Goal: Find specific page/section: Find specific page/section

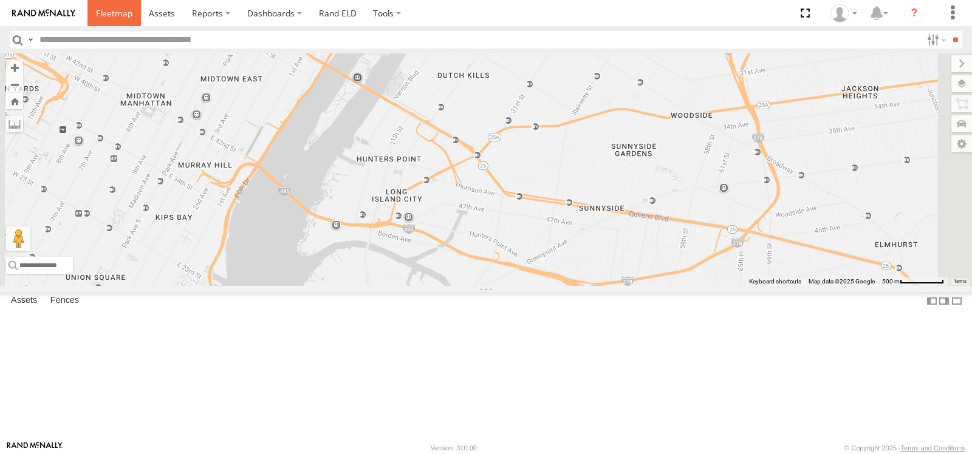
click at [104, 19] on link at bounding box center [113, 13] width 53 height 26
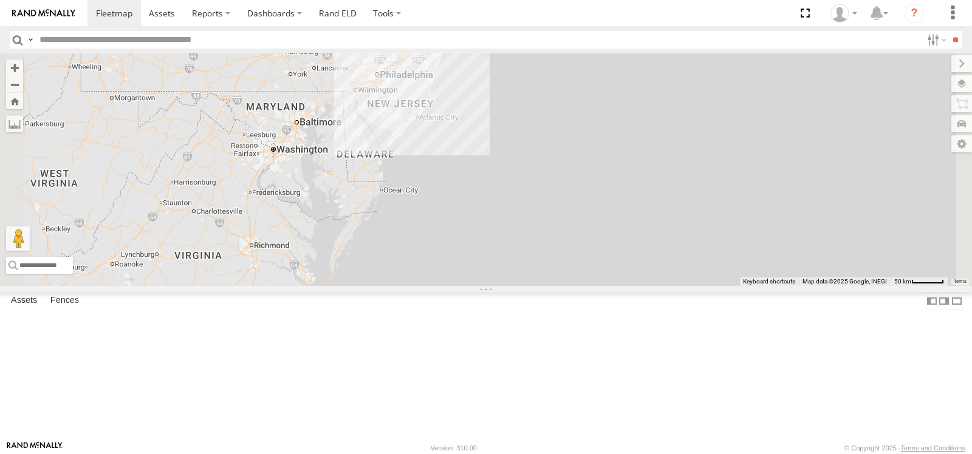
drag, startPoint x: 675, startPoint y: 152, endPoint x: 654, endPoint y: 293, distance: 141.8
click at [654, 286] on div "7" at bounding box center [486, 169] width 972 height 233
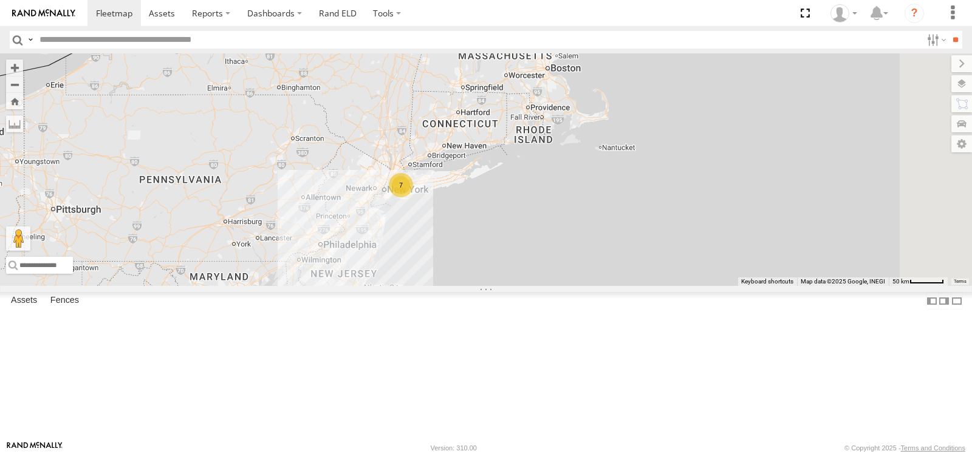
drag, startPoint x: 638, startPoint y: 281, endPoint x: 625, endPoint y: 155, distance: 126.3
click at [627, 154] on div "7" at bounding box center [486, 169] width 972 height 233
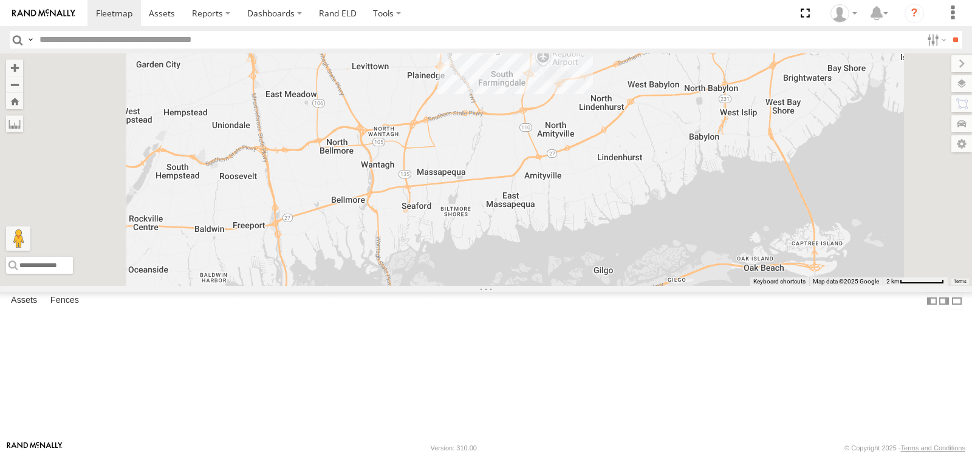
drag, startPoint x: 545, startPoint y: 170, endPoint x: 539, endPoint y: 337, distance: 167.1
click at [539, 286] on div at bounding box center [486, 169] width 972 height 233
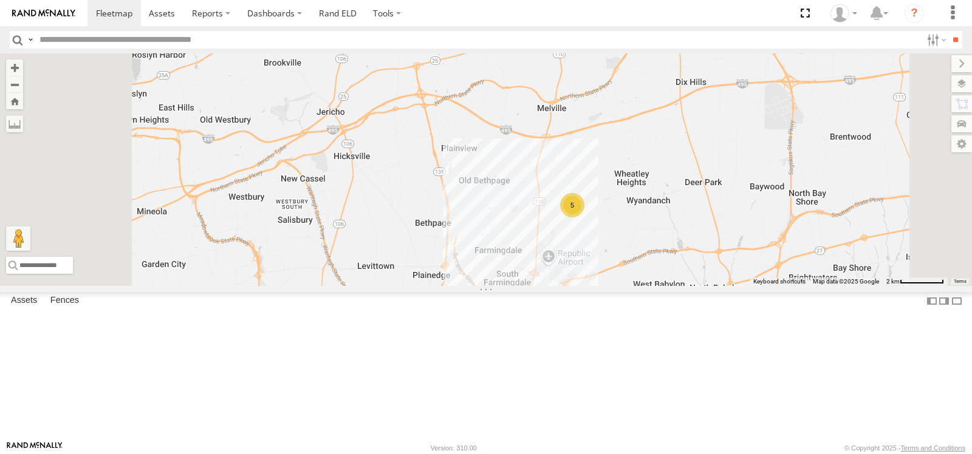
drag, startPoint x: 551, startPoint y: 238, endPoint x: 568, endPoint y: 341, distance: 104.0
click at [568, 286] on div "5" at bounding box center [486, 169] width 972 height 233
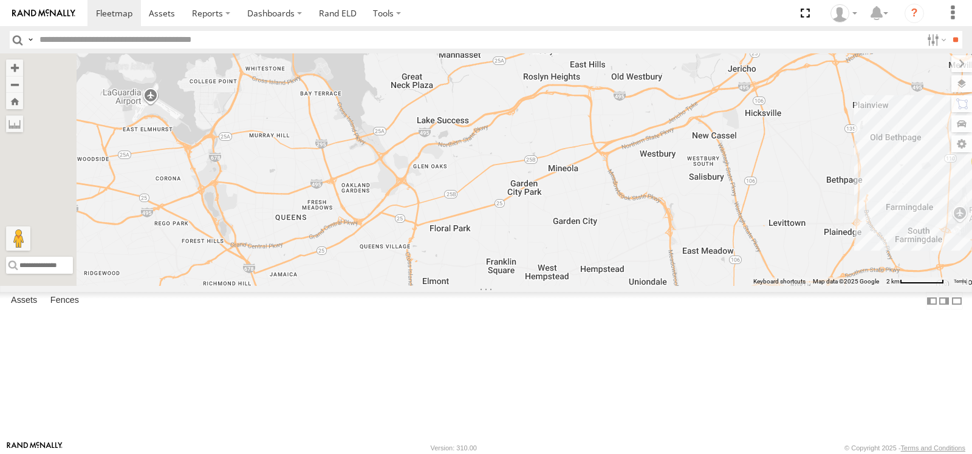
drag, startPoint x: 554, startPoint y: 284, endPoint x: 955, endPoint y: 237, distance: 402.9
click at [955, 237] on div "5" at bounding box center [486, 169] width 972 height 233
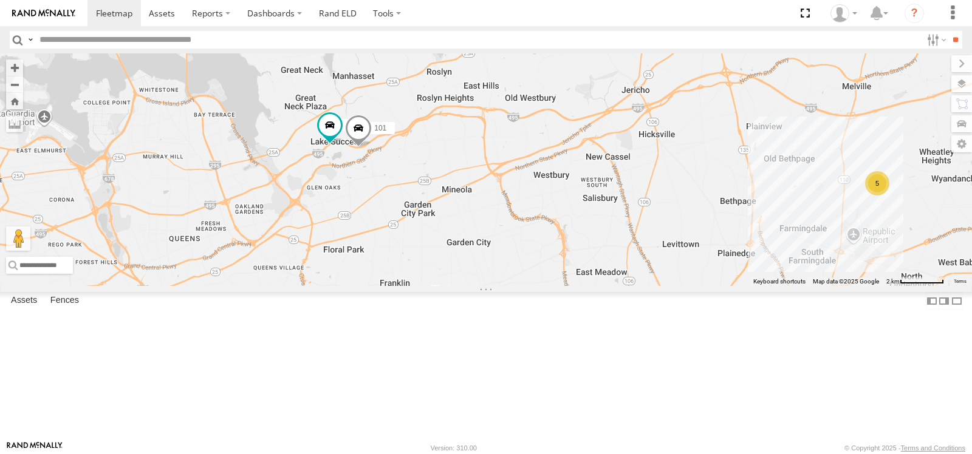
drag, startPoint x: 832, startPoint y: 231, endPoint x: 718, endPoint y: 253, distance: 115.5
click at [718, 253] on div "5 100 101" at bounding box center [486, 169] width 972 height 233
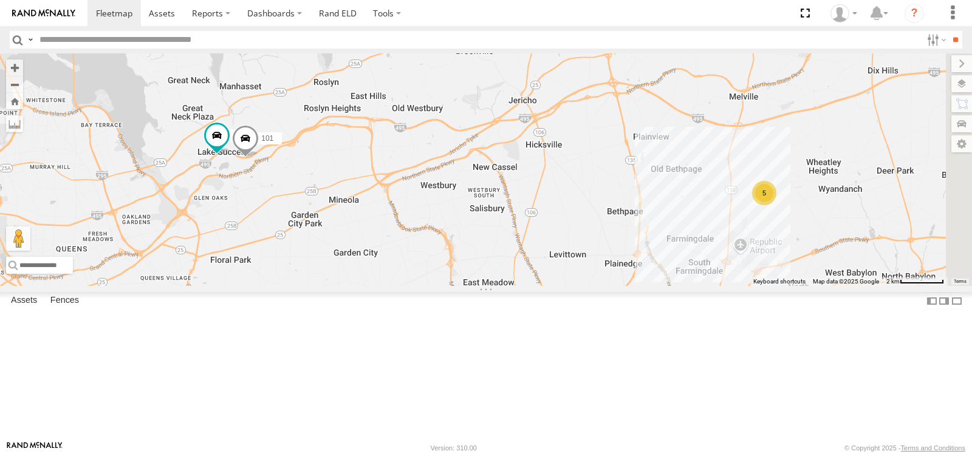
drag, startPoint x: 672, startPoint y: 253, endPoint x: 567, endPoint y: 262, distance: 106.0
click at [567, 262] on div "5 100 101" at bounding box center [486, 169] width 972 height 233
click at [0, 0] on span at bounding box center [0, 0] width 0 height 0
